Goal: Information Seeking & Learning: Learn about a topic

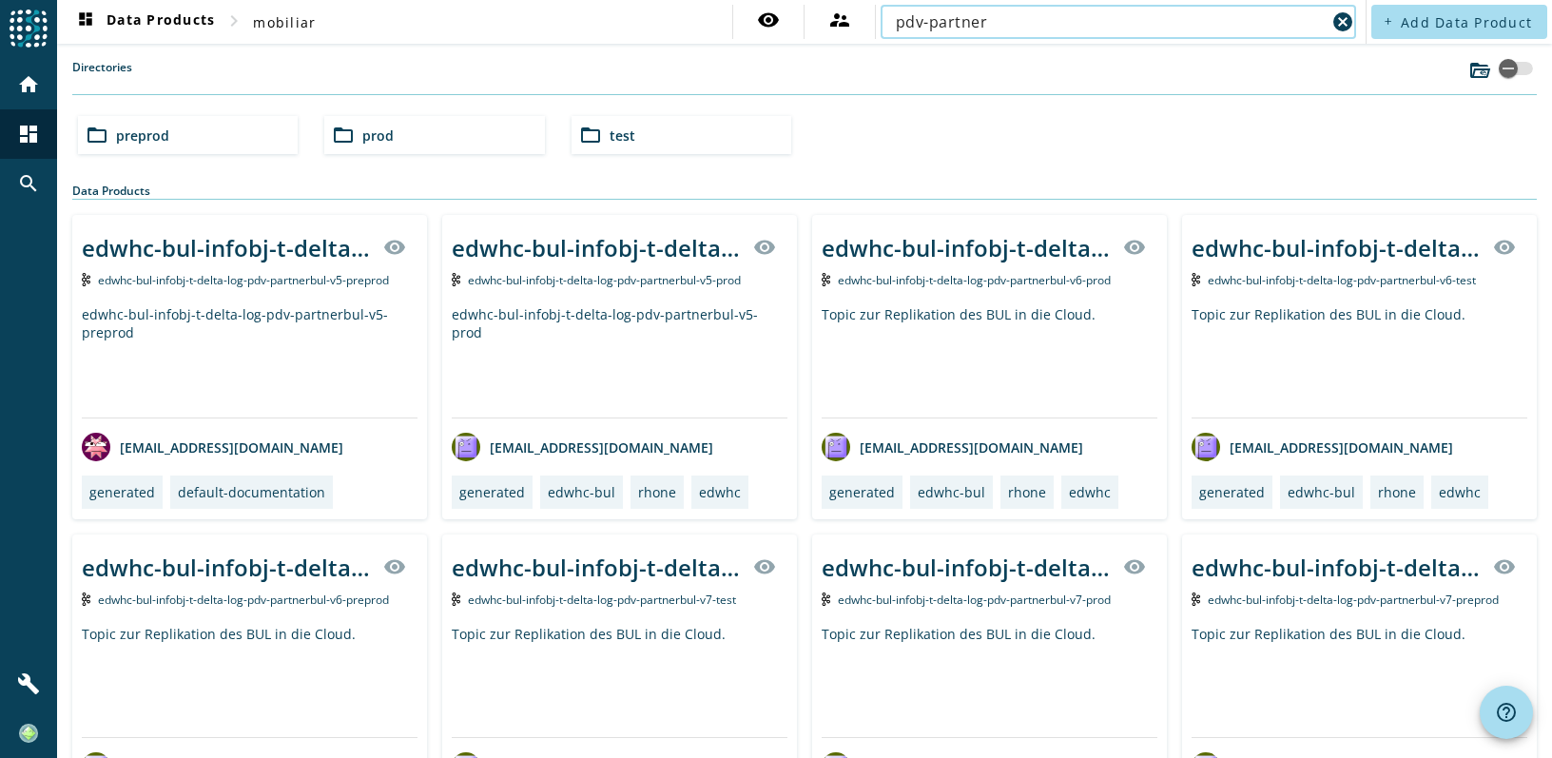
click at [1020, 26] on input "pdv-partner" at bounding box center [1111, 21] width 430 height 23
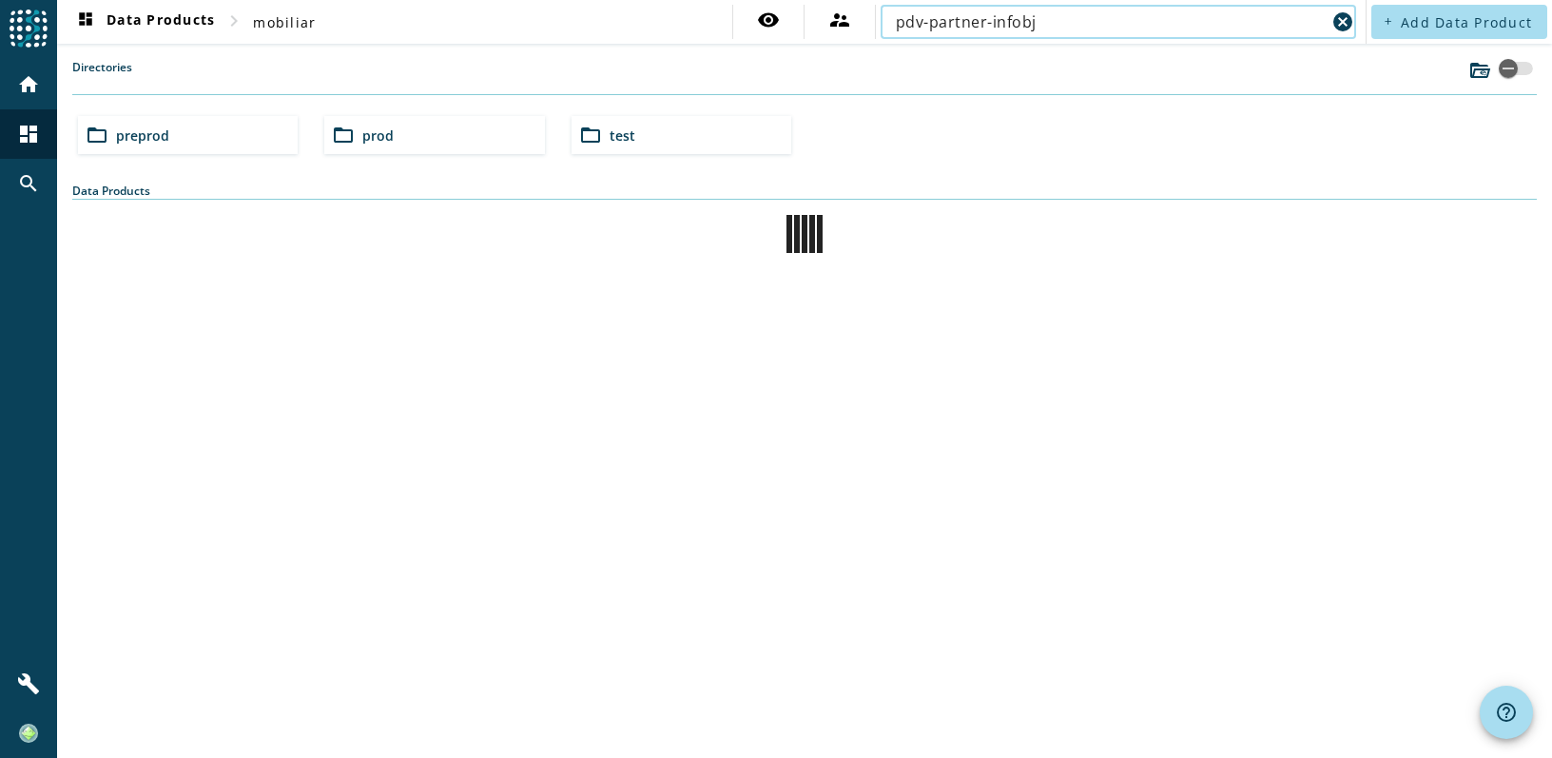
type input "pdv-partner-infobj"
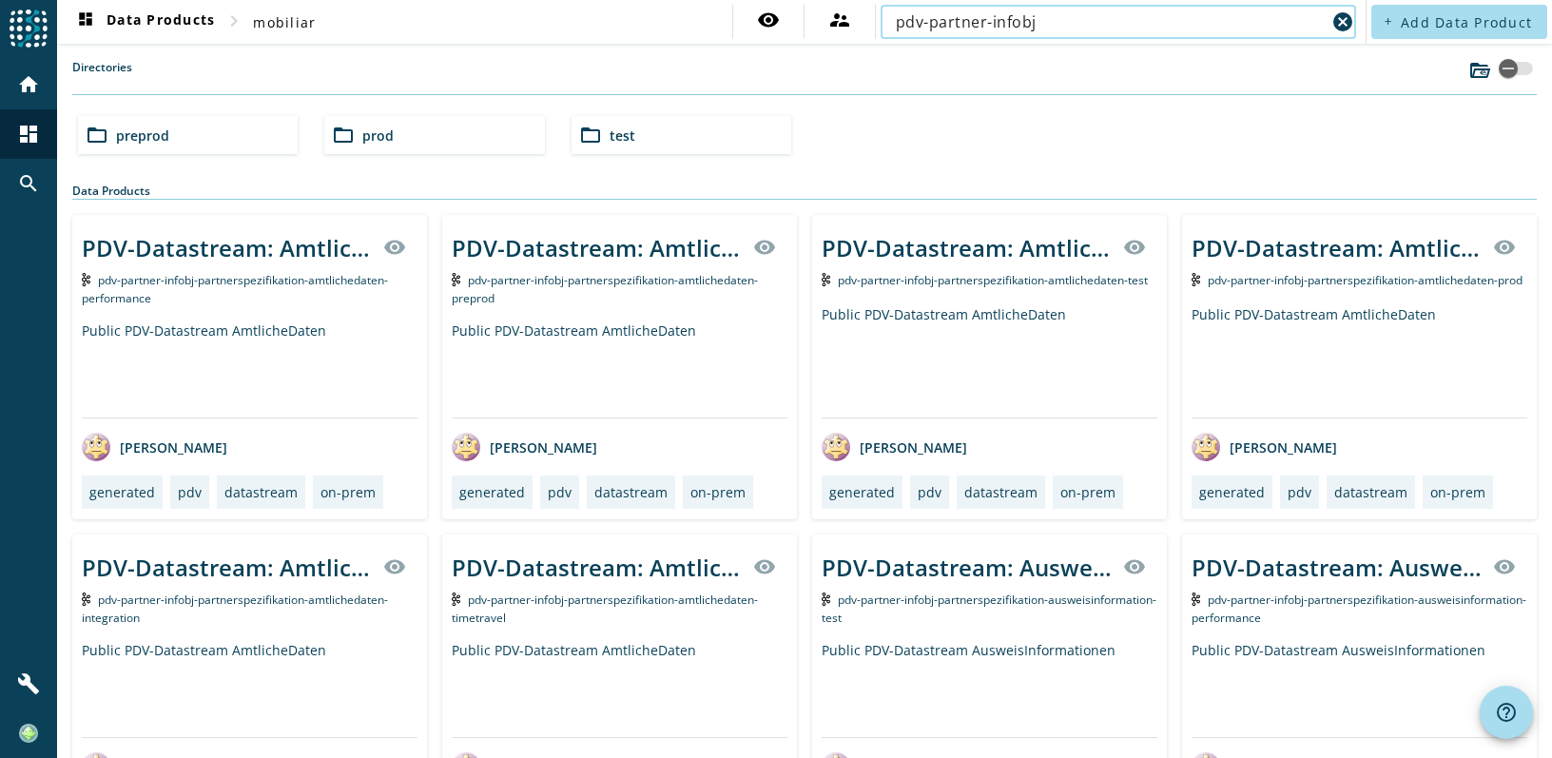
click at [407, 138] on div "folder_open prod" at bounding box center [434, 135] width 220 height 38
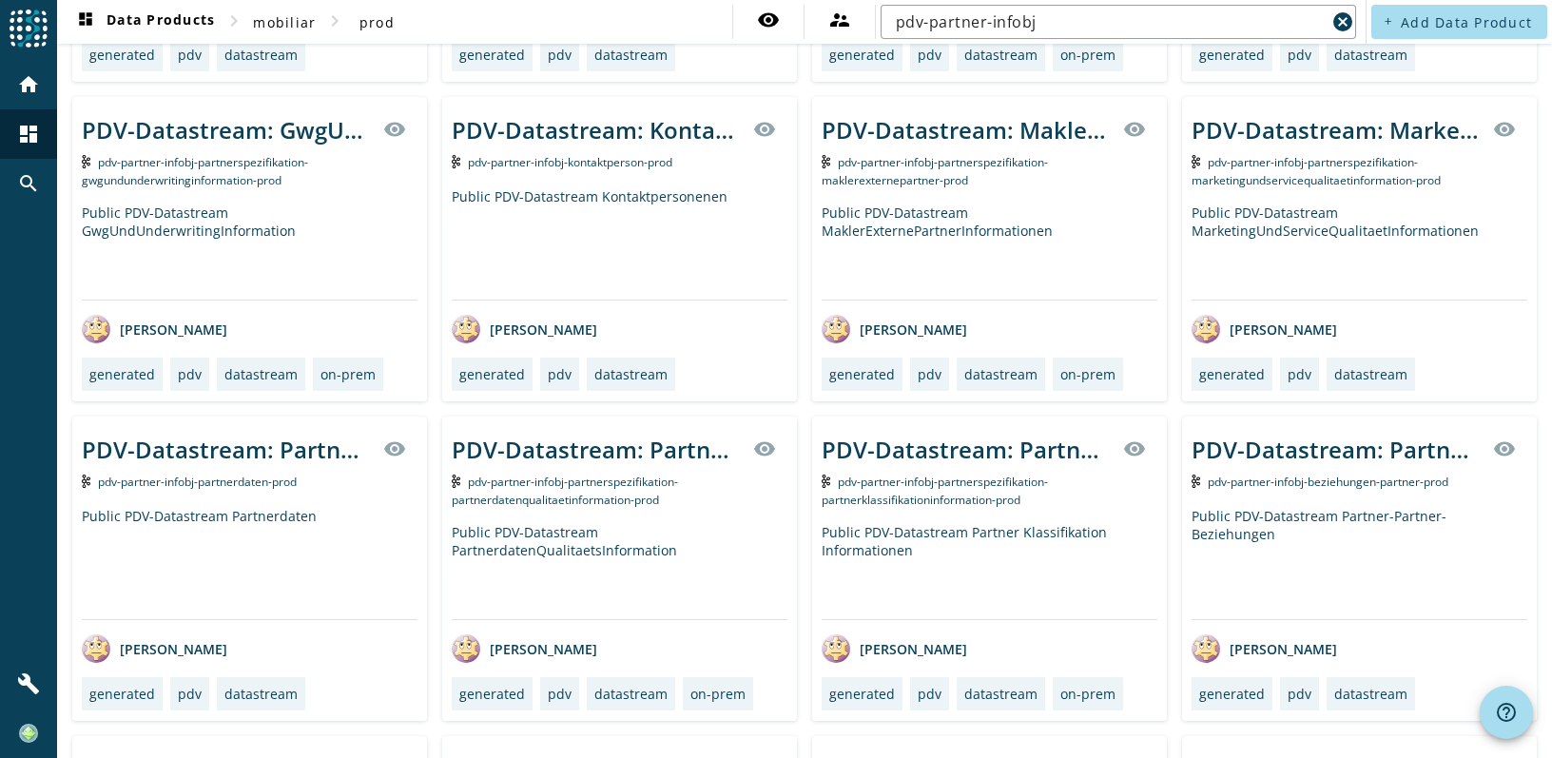
scroll to position [761, 0]
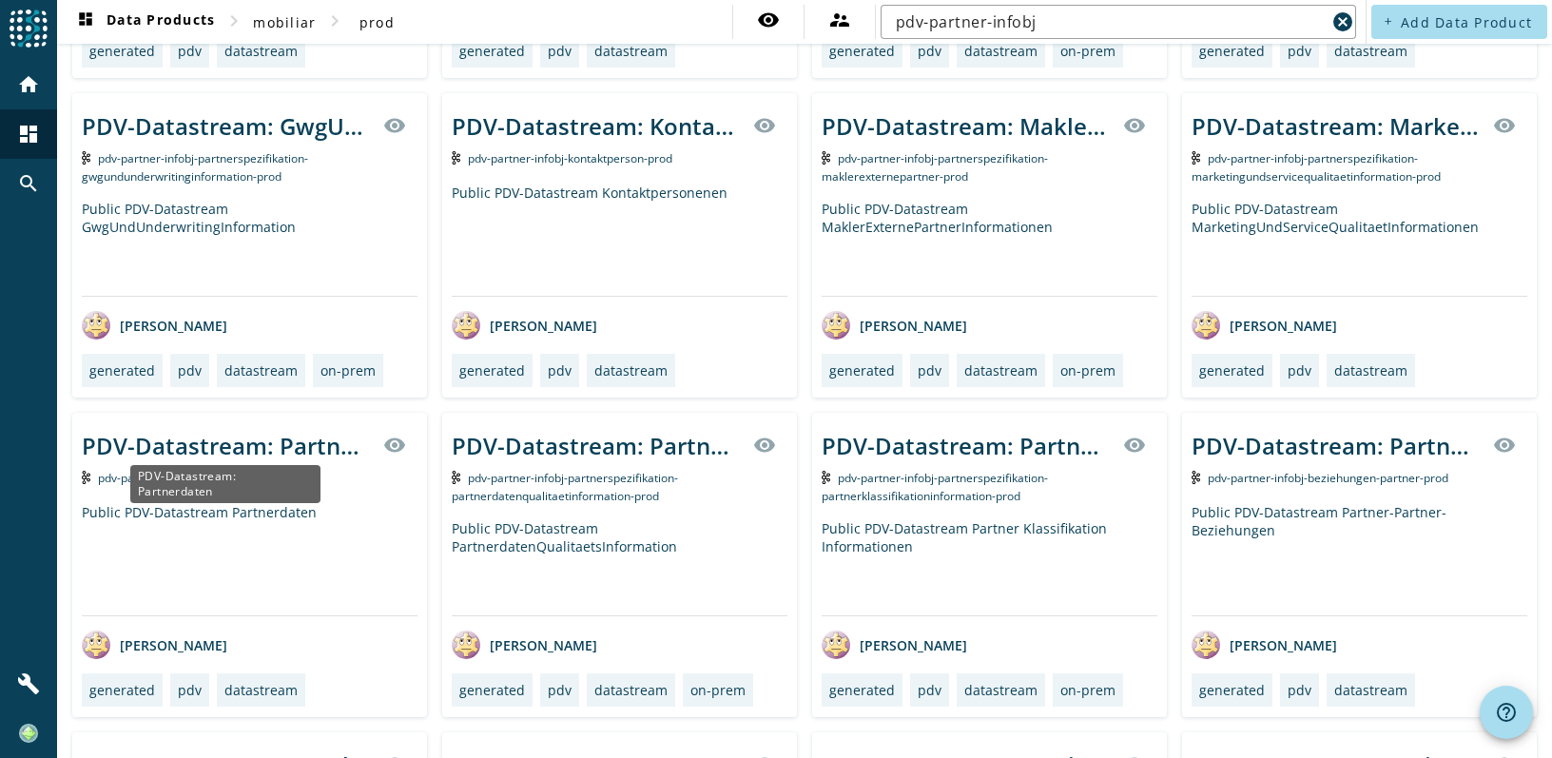
click at [175, 449] on div "PDV-Datastream: Partnerdaten" at bounding box center [227, 445] width 290 height 31
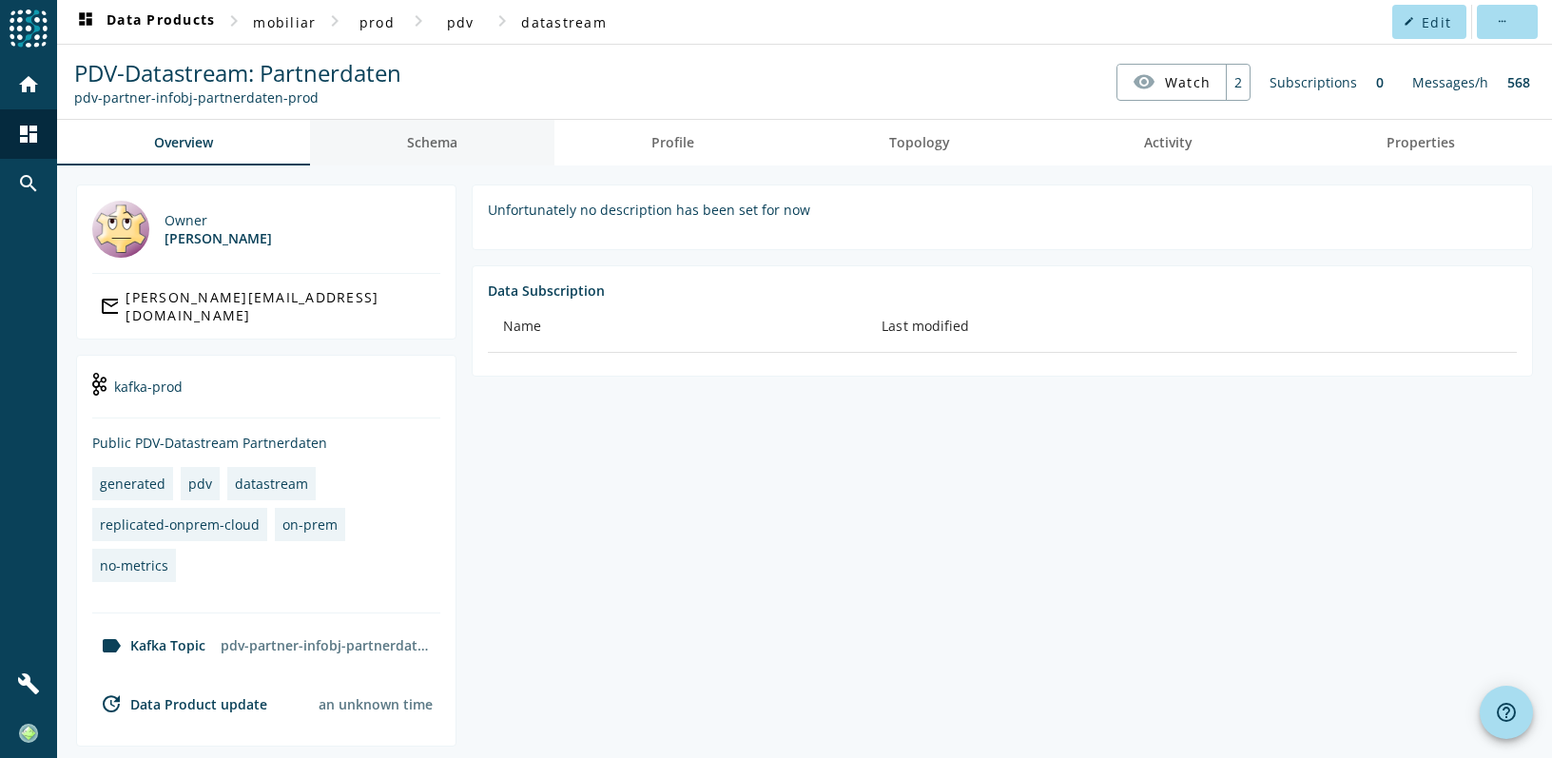
click at [416, 140] on span "Schema" at bounding box center [432, 142] width 50 height 13
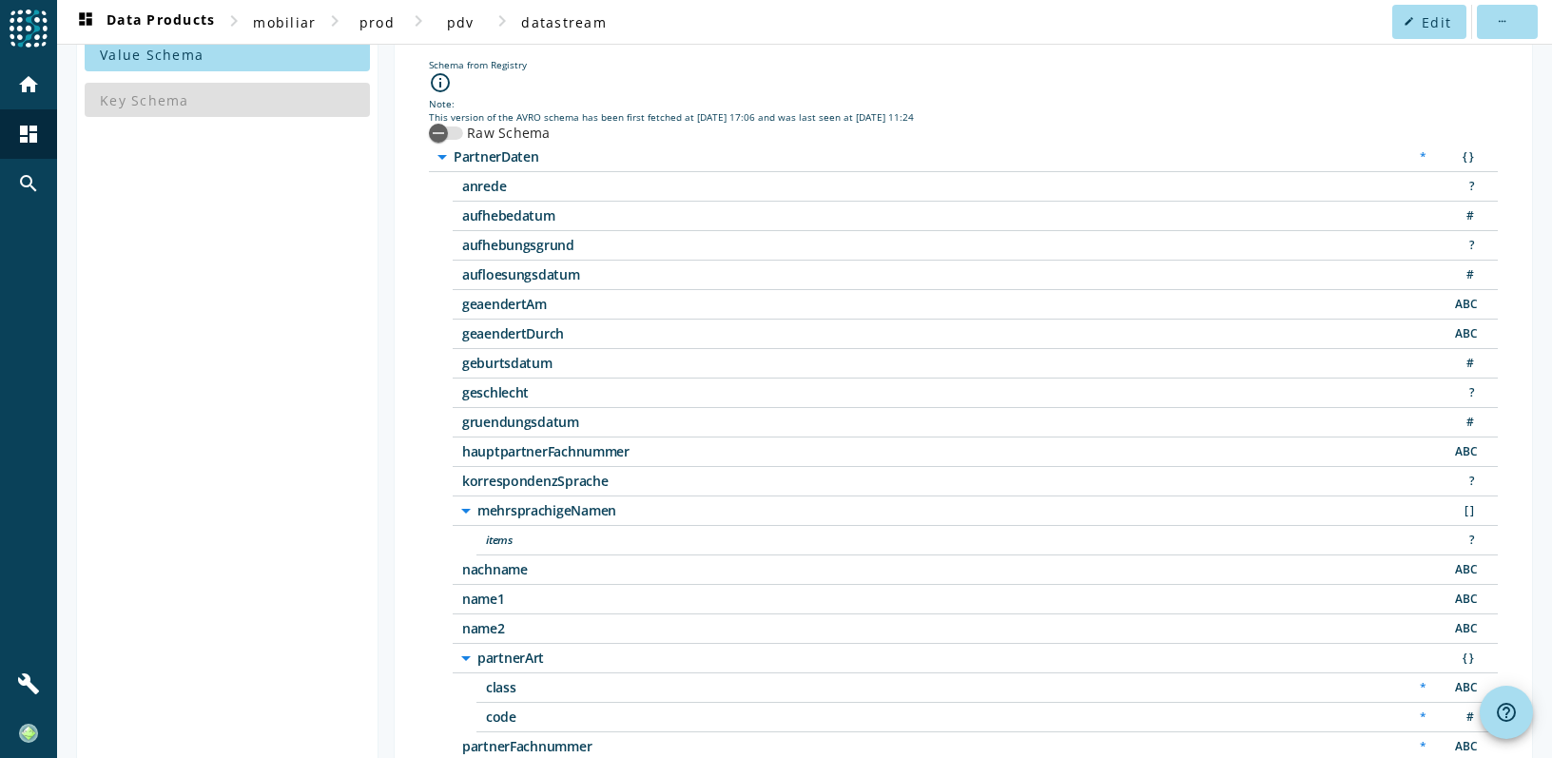
scroll to position [139, 0]
